Goal: Task Accomplishment & Management: Manage account settings

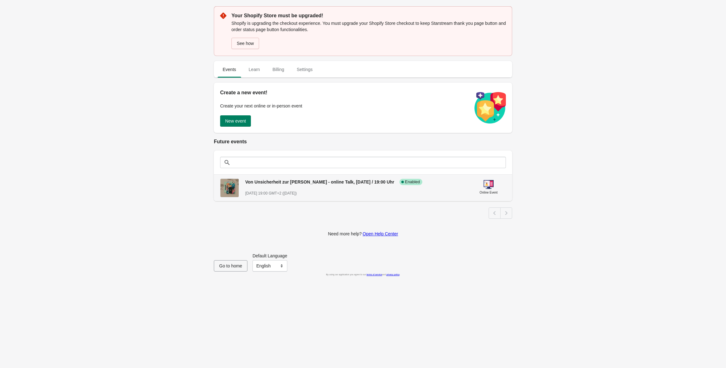
click at [289, 182] on span "Von Unsicherheit zur [PERSON_NAME] - online Talk, [DATE] / 19:00 Uhr" at bounding box center [319, 181] width 149 height 5
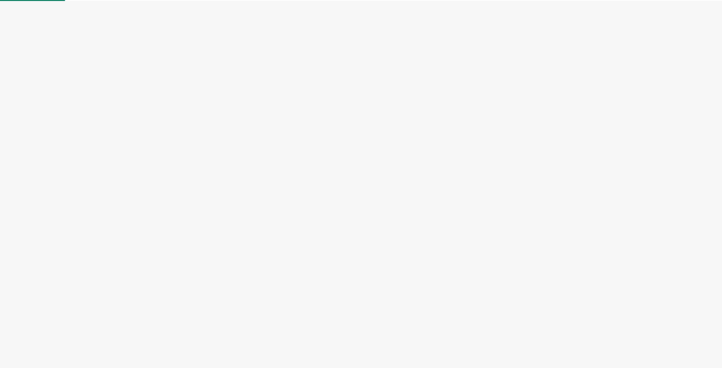
select select "US"
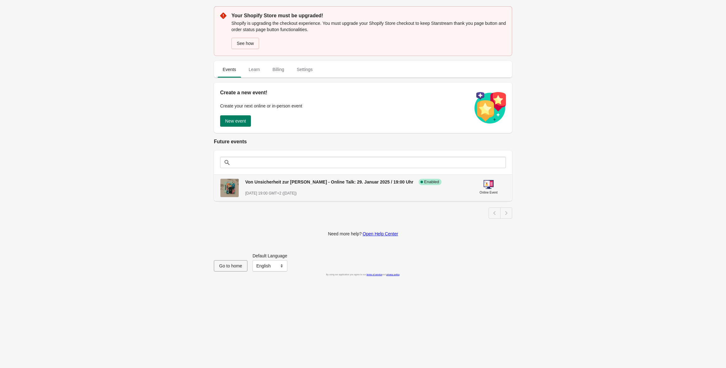
click at [330, 184] on span "Von Unsicherheit zur [PERSON_NAME] - Online Talk: 29. Januar 2025 / 19:00 Uhr" at bounding box center [329, 181] width 168 height 5
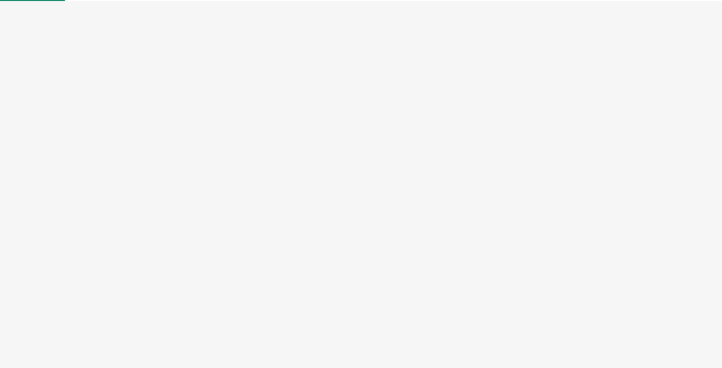
select select "US"
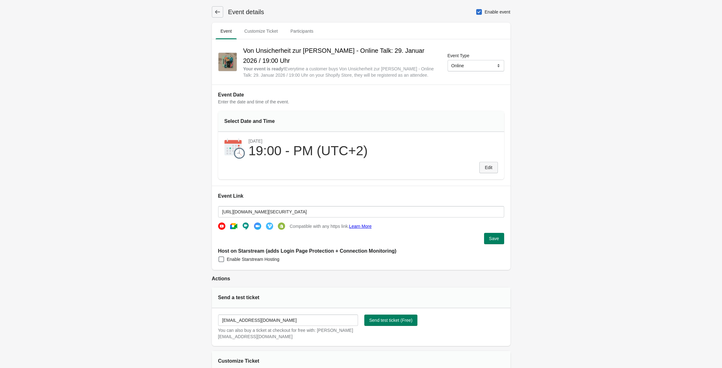
click at [489, 167] on span "Edit" at bounding box center [488, 167] width 8 height 5
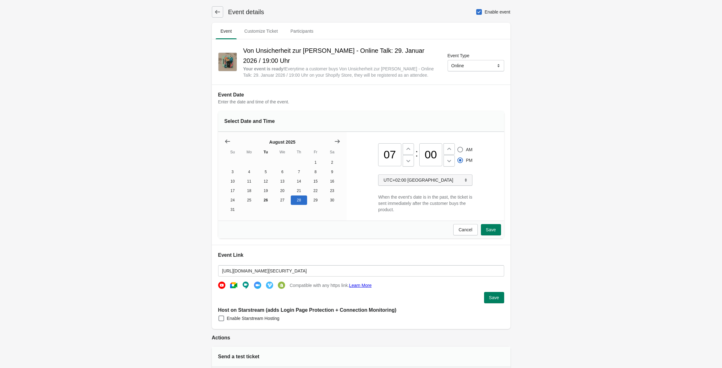
click at [466, 182] on icon "button" at bounding box center [466, 179] width 2 height 3
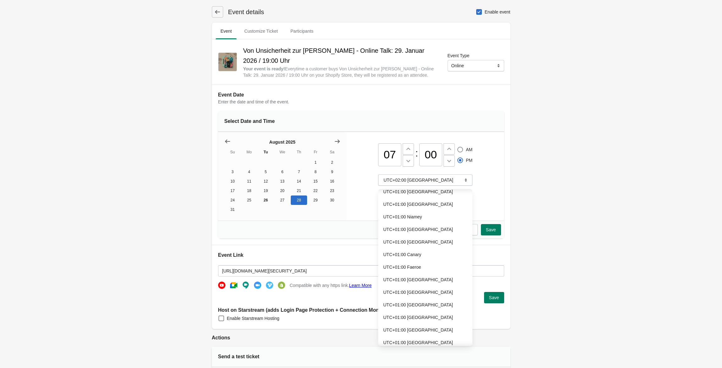
scroll to position [2493, 0]
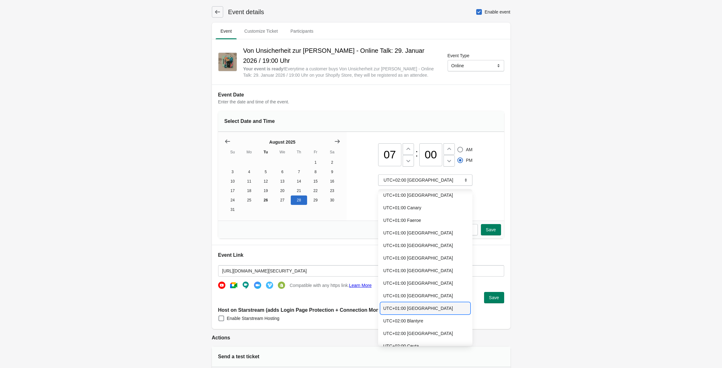
click at [415, 303] on button "UTC+01:00 London" at bounding box center [424, 308] width 89 height 11
type input "06"
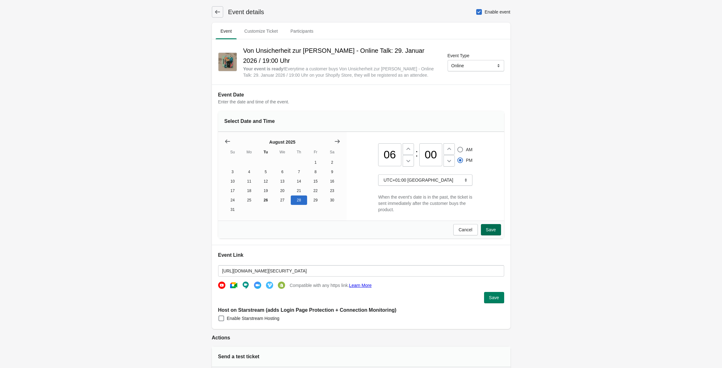
click at [493, 232] on span "Save" at bounding box center [491, 229] width 10 height 5
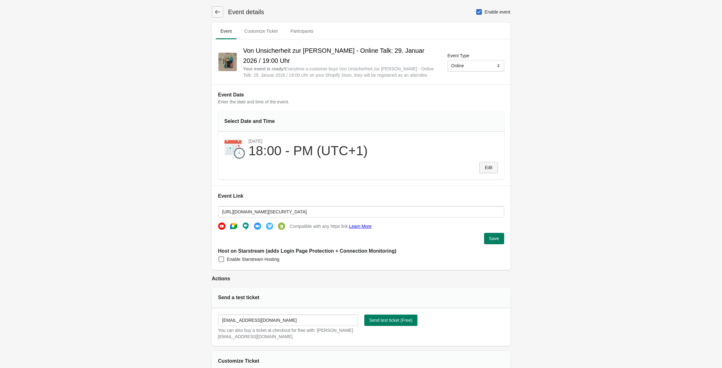
click at [491, 168] on span "Edit" at bounding box center [488, 167] width 8 height 5
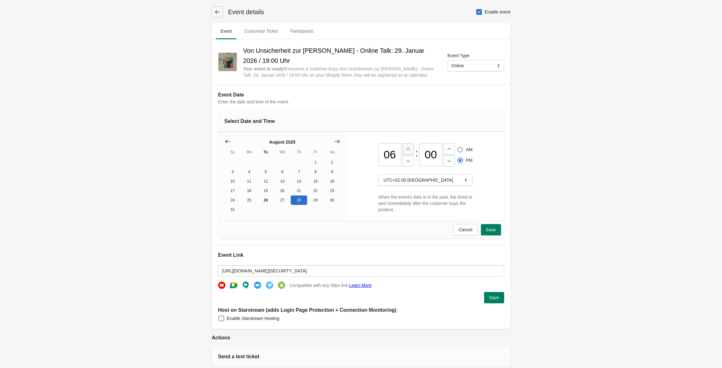
click at [406, 150] on icon at bounding box center [408, 148] width 4 height 2
type input "07"
click at [492, 232] on span "Save" at bounding box center [491, 229] width 10 height 5
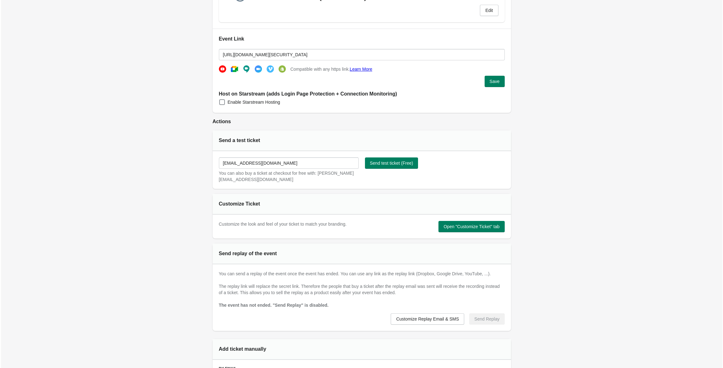
scroll to position [0, 0]
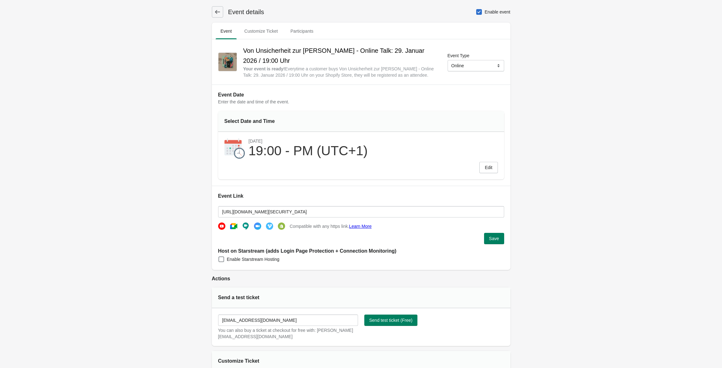
click at [212, 13] on button at bounding box center [217, 11] width 11 height 11
